Goal: Transaction & Acquisition: Purchase product/service

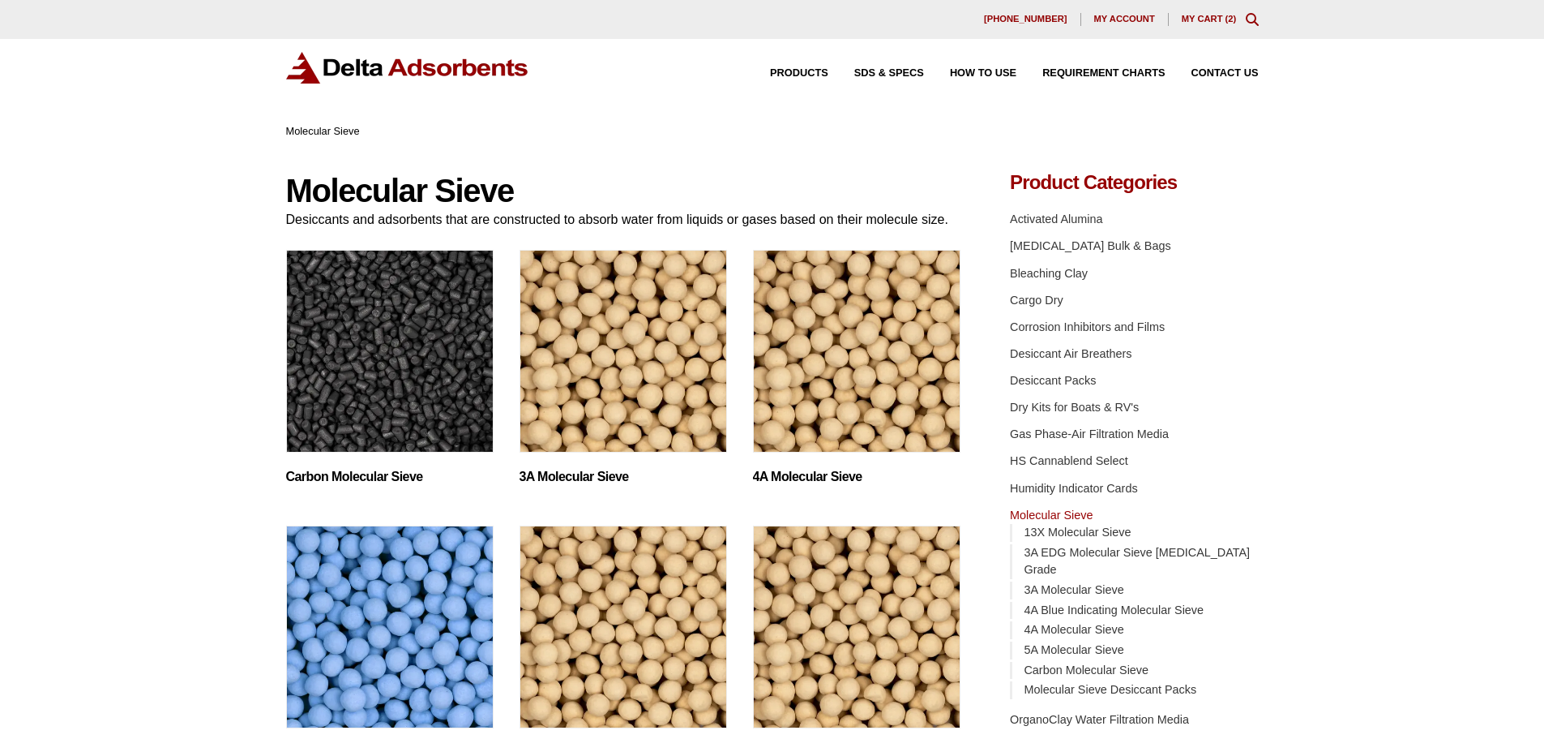
click at [1201, 19] on link "My Cart ( 2 )" at bounding box center [1209, 19] width 55 height 10
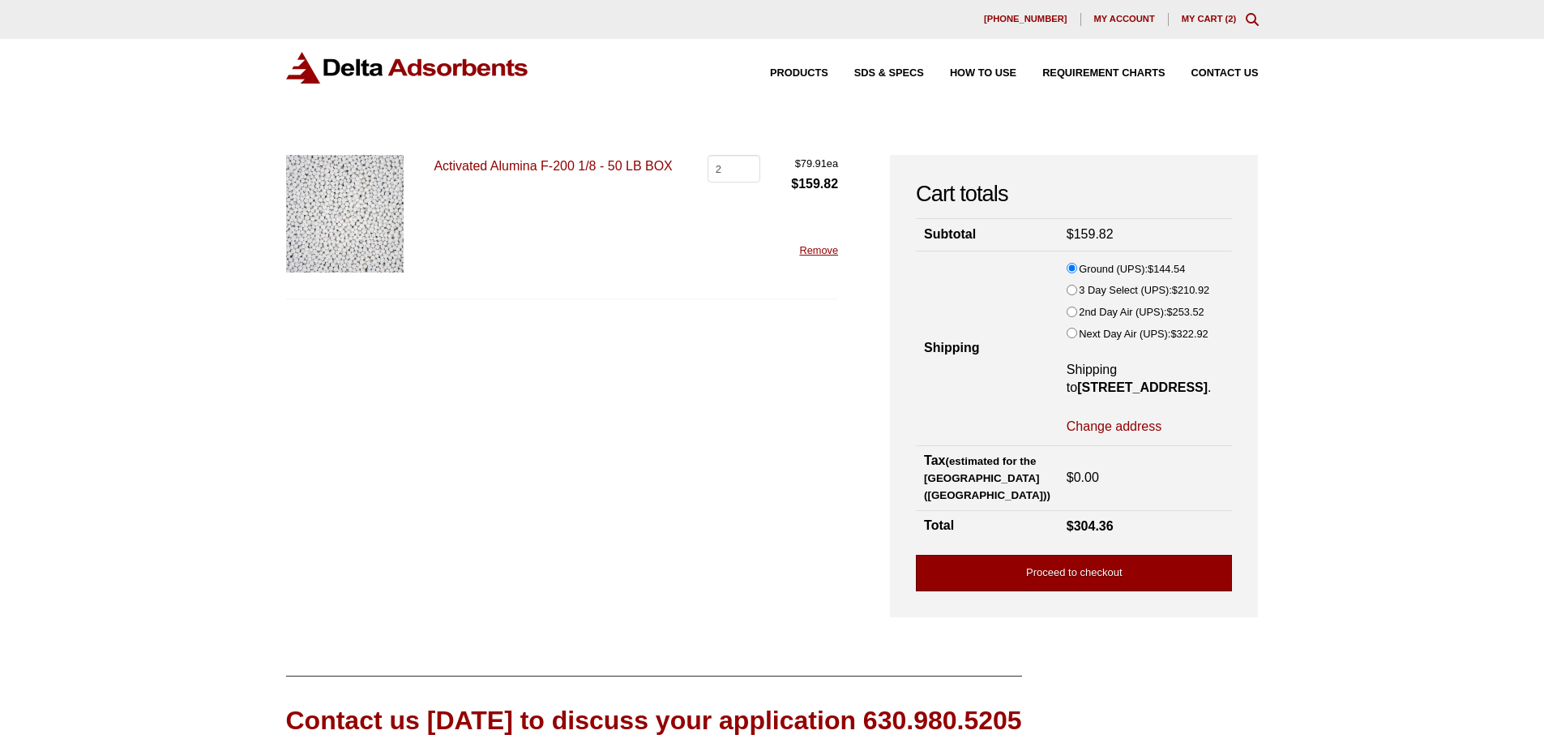
click at [1125, 589] on link "Proceed to checkout" at bounding box center [1074, 573] width 316 height 36
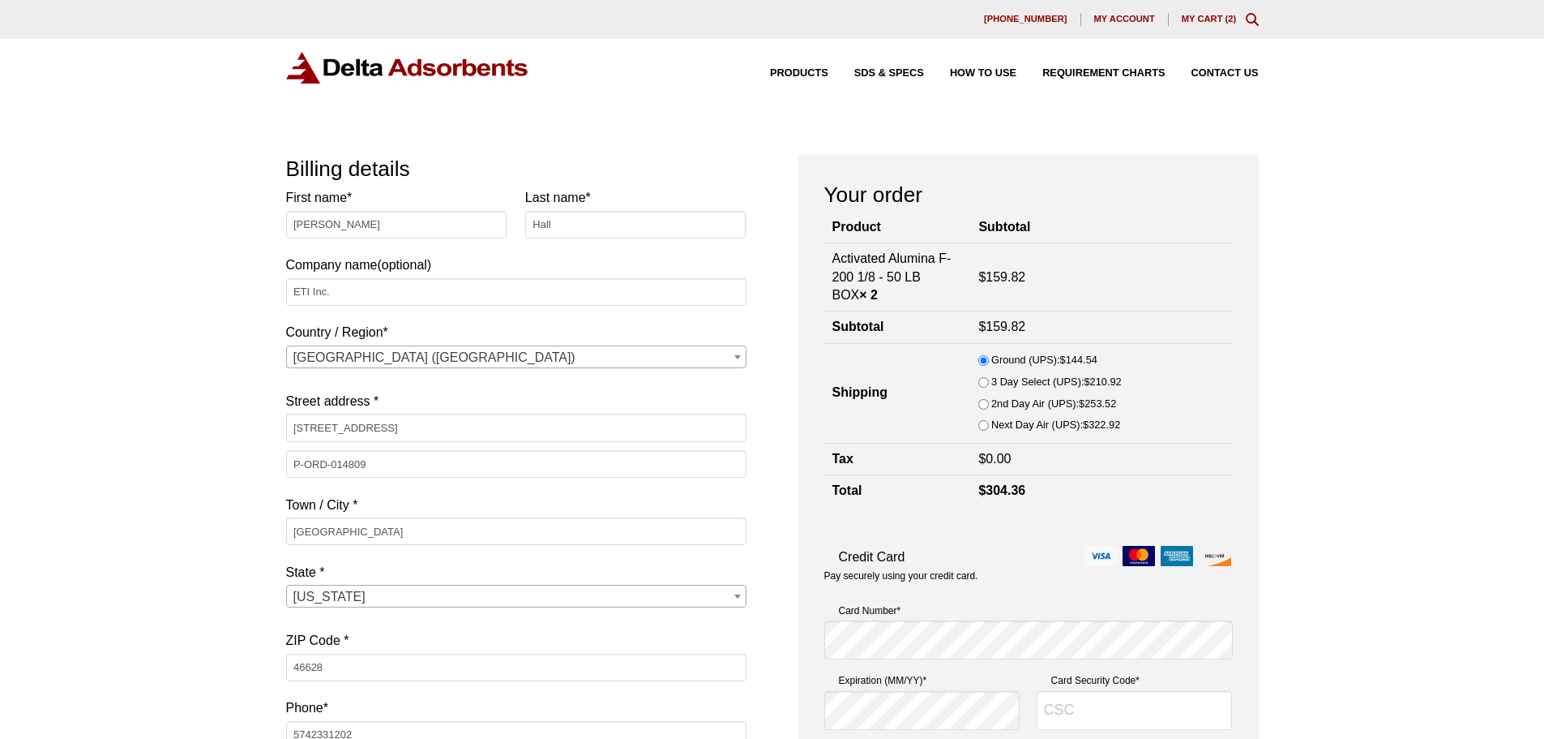
select select "IN"
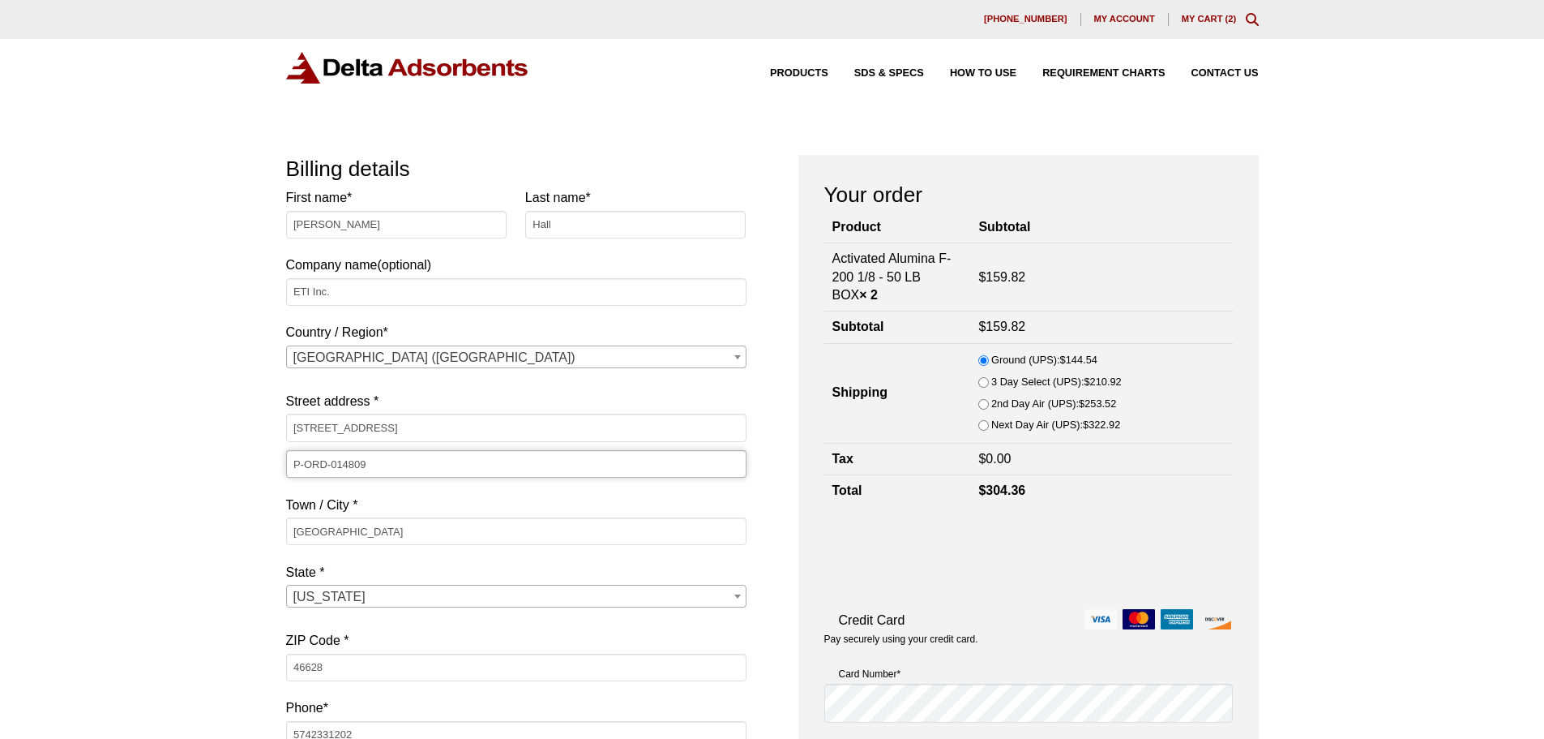
drag, startPoint x: 398, startPoint y: 462, endPoint x: 154, endPoint y: 474, distance: 244.3
paste input "77"
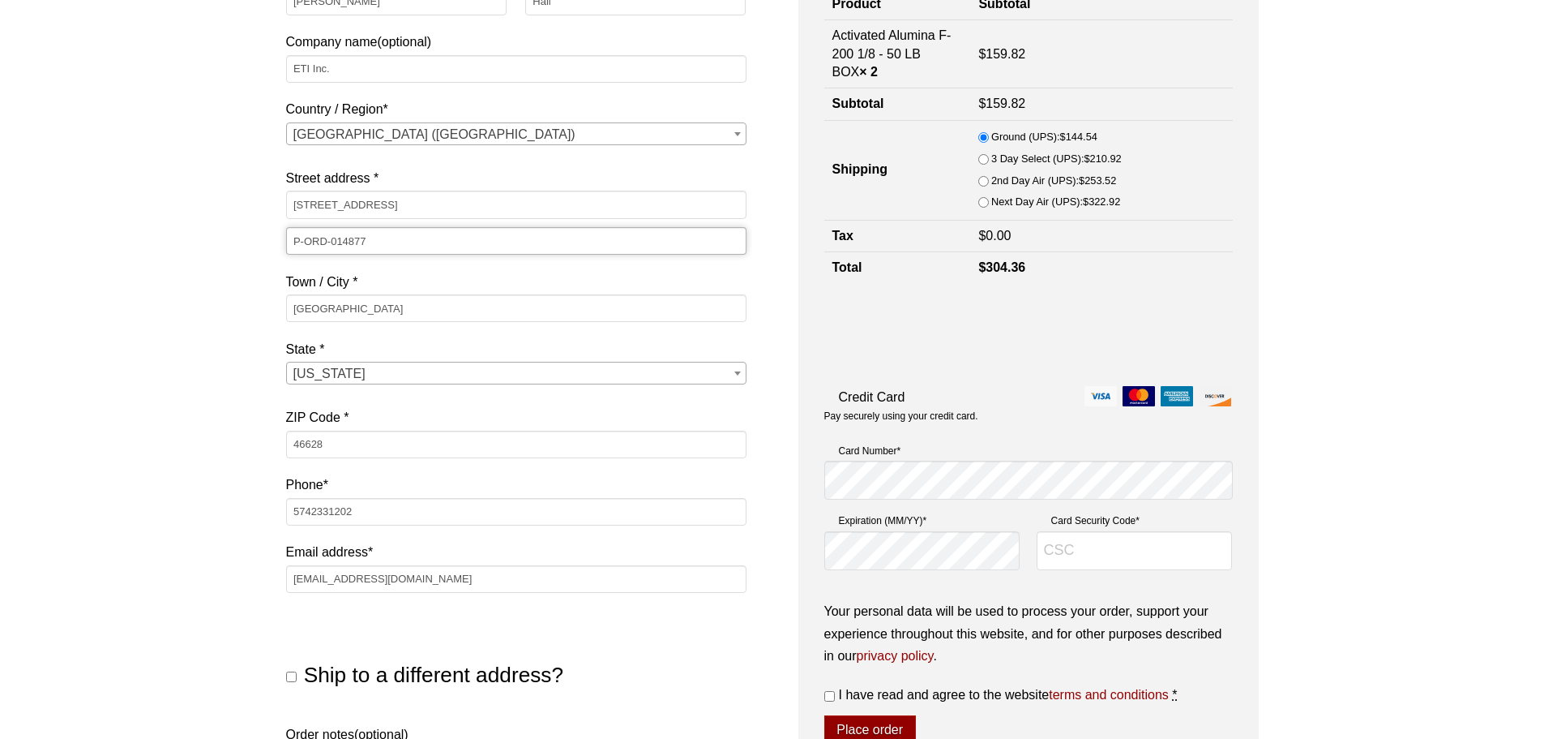
scroll to position [243, 0]
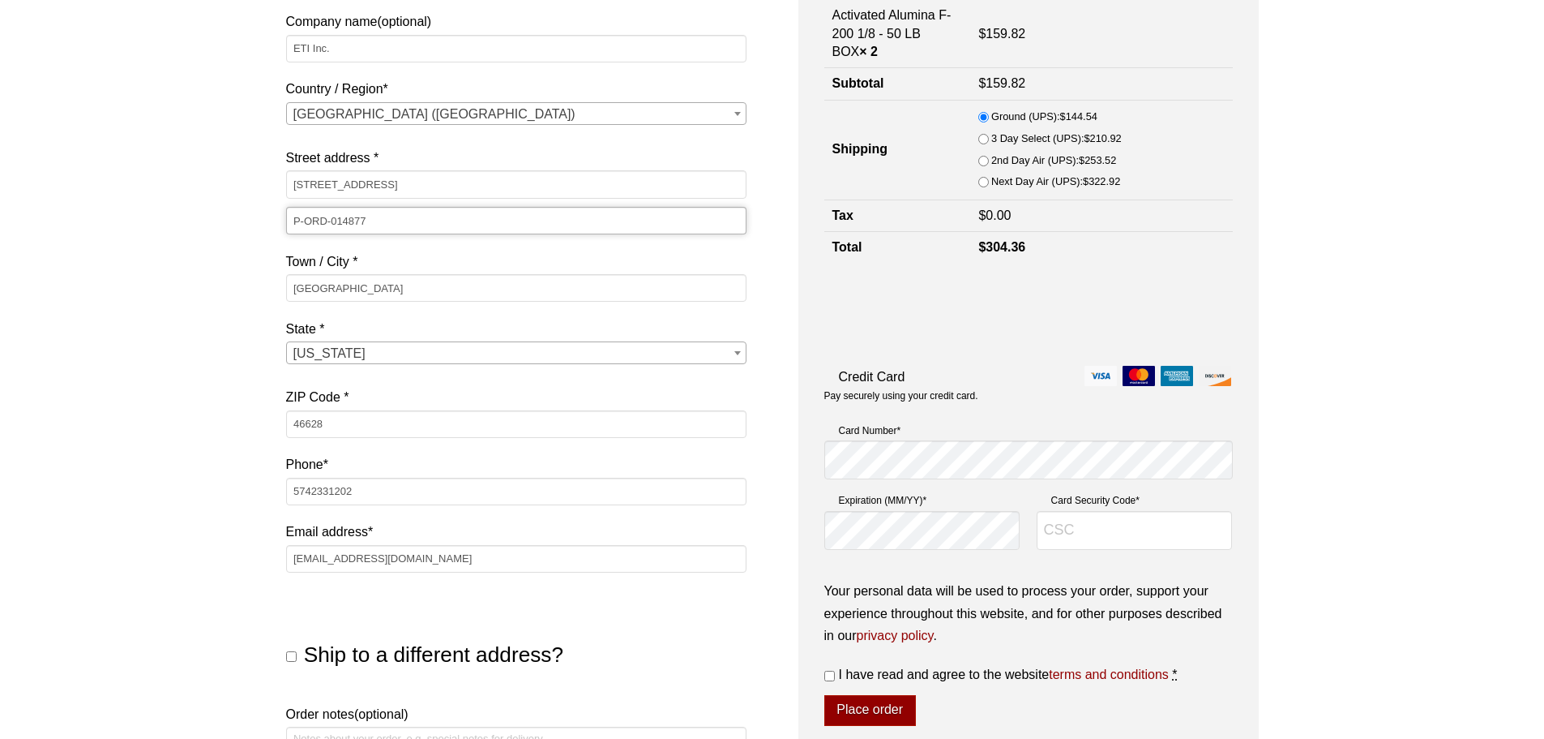
type input "P-ORD-014877"
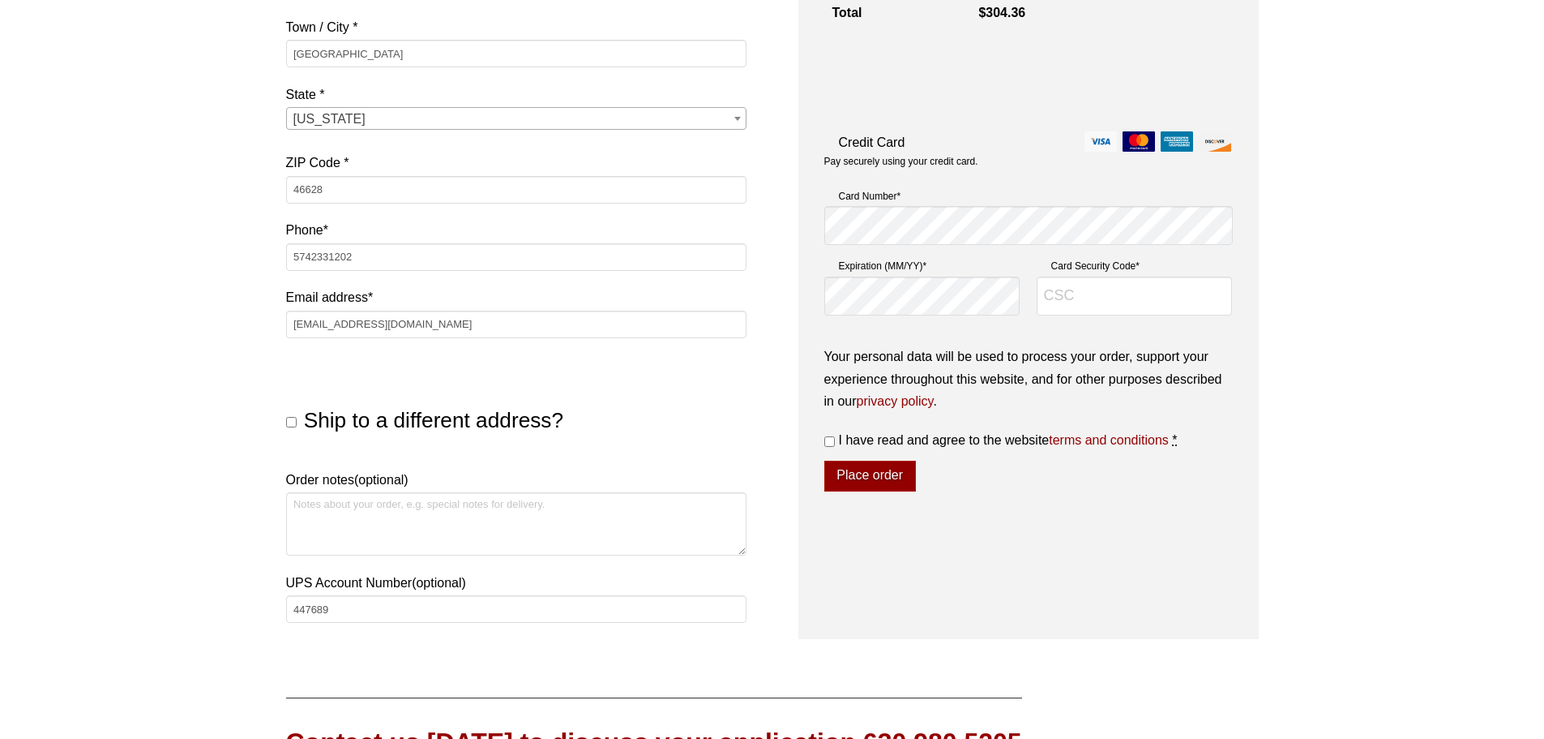
scroll to position [486, 0]
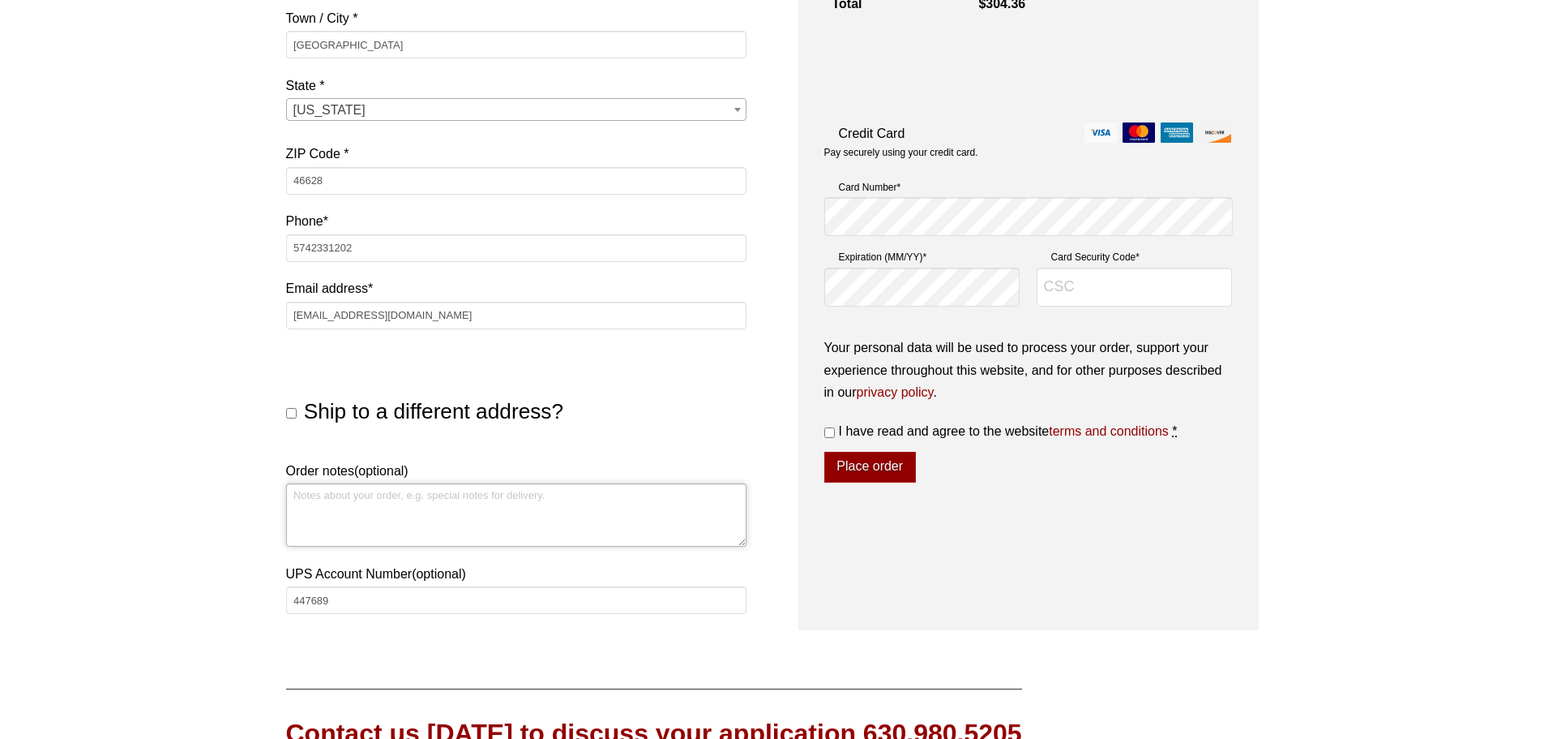
click at [437, 508] on textarea "Order notes (optional)" at bounding box center [516, 514] width 460 height 63
type textarea "UPS GROUND"
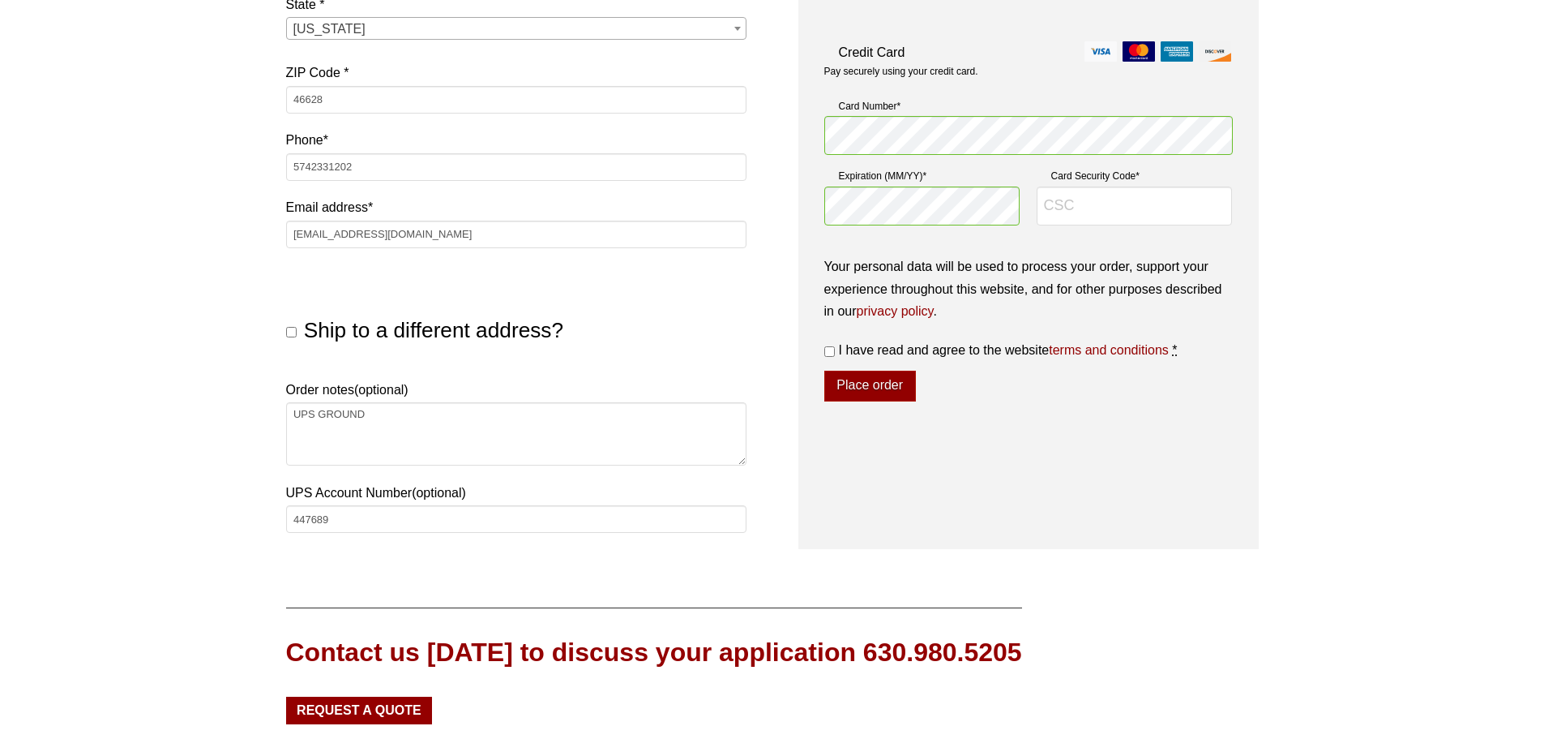
click at [1110, 288] on p "Your personal data will be used to process your order, support your experience …" at bounding box center [1029, 288] width 409 height 66
click at [1119, 209] on input "Card Security Code *" at bounding box center [1135, 205] width 196 height 39
type input "5429"
click at [837, 337] on div "Your personal data will be used to process your order, support your experience …" at bounding box center [1029, 308] width 409 height 107
click at [825, 355] on input "I have read and agree to the website terms and conditions *" at bounding box center [830, 351] width 11 height 11
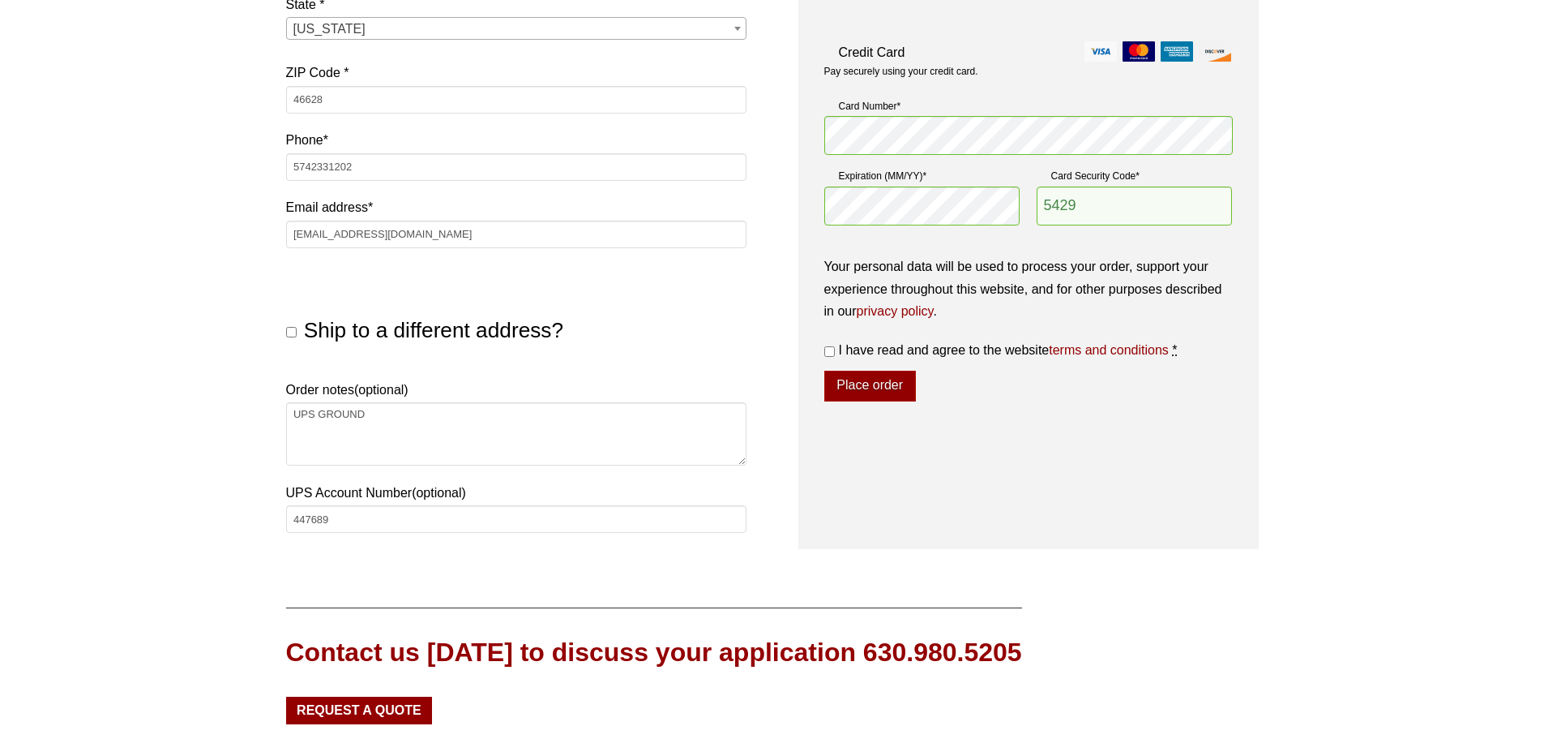
checkbox input "true"
click at [859, 386] on button "Place order" at bounding box center [871, 386] width 92 height 31
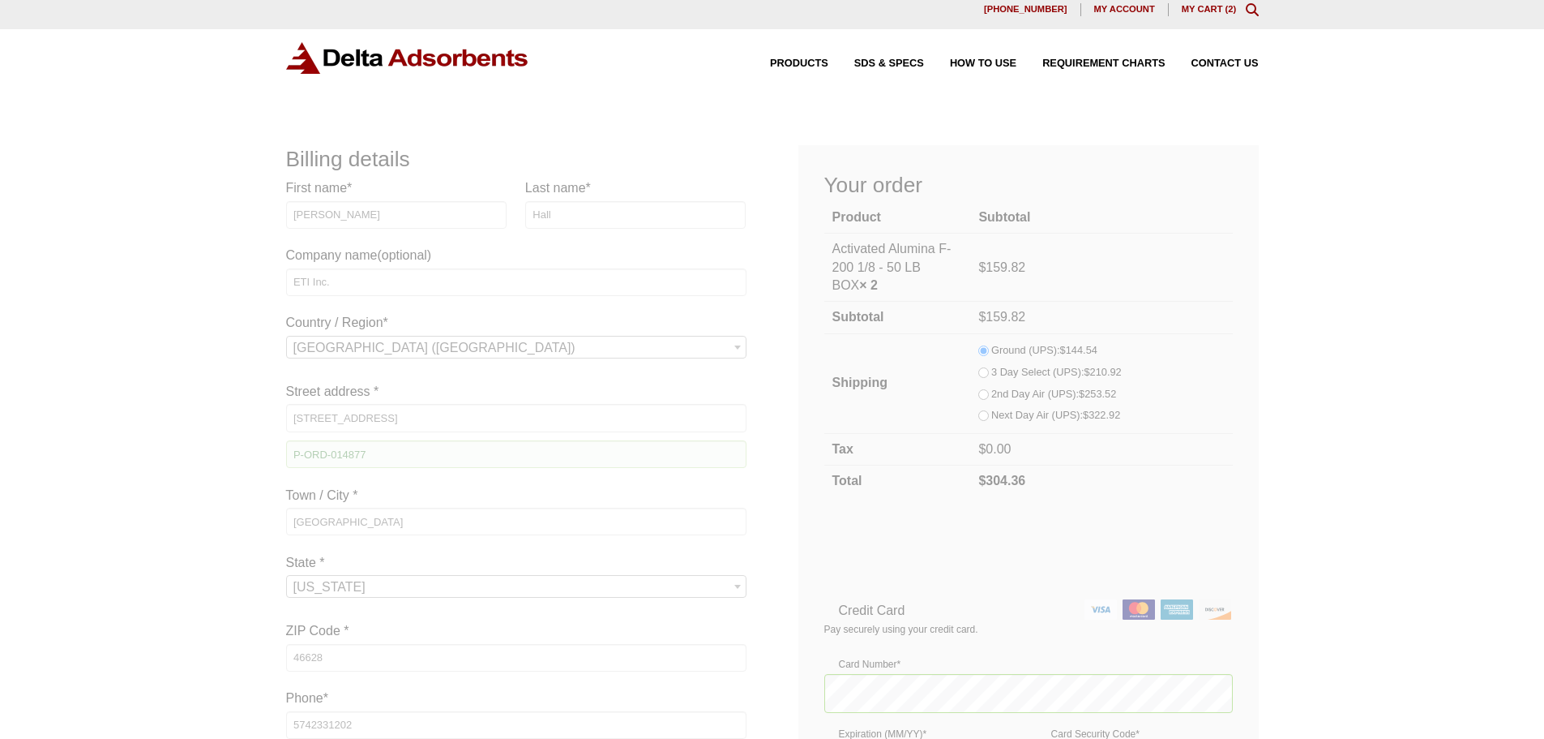
scroll to position [0, 0]
